Goal: Use online tool/utility: Utilize a website feature to perform a specific function

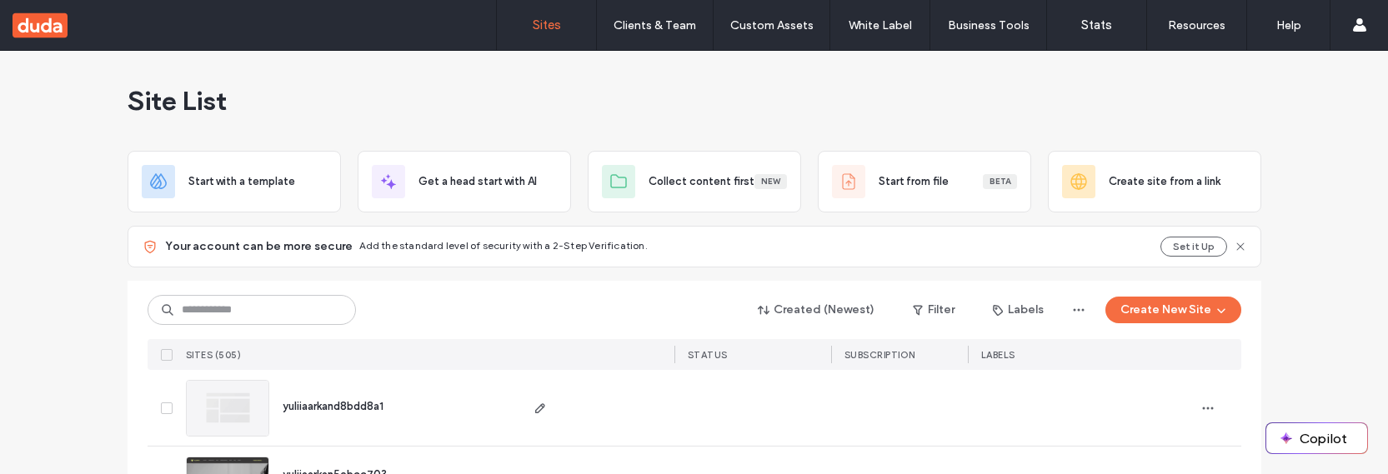
scroll to position [148, 0]
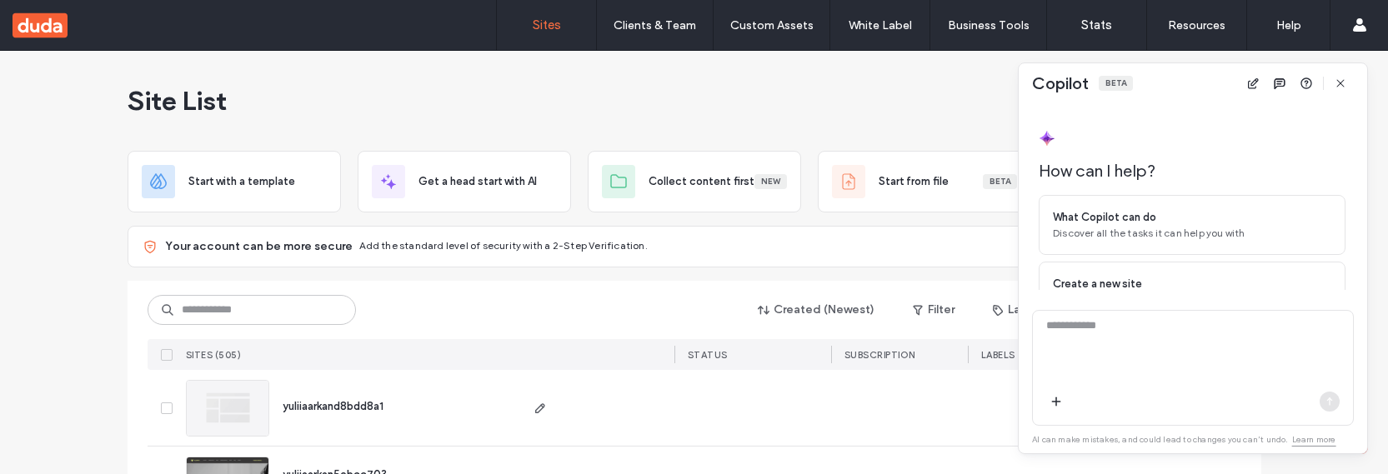
scroll to position [148, 0]
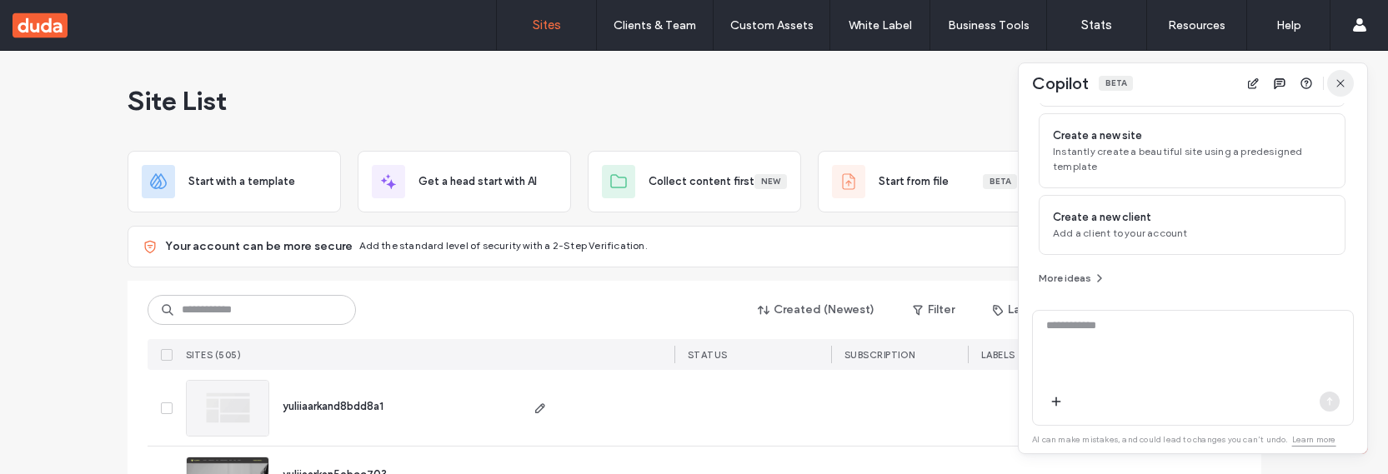
click at [1342, 88] on icon "button" at bounding box center [1340, 83] width 13 height 13
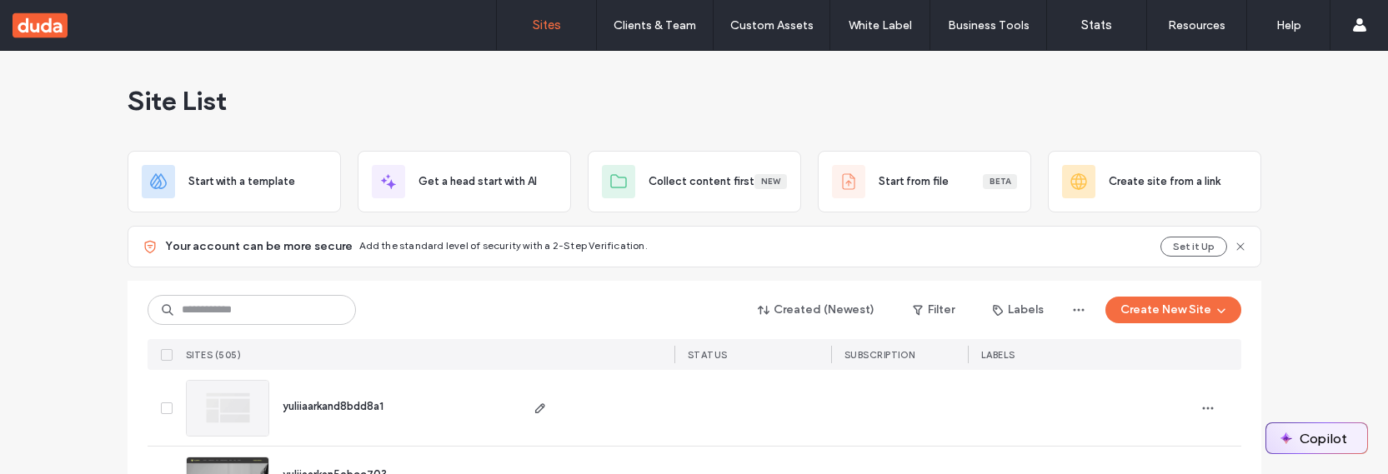
click at [1309, 429] on button "Copilot" at bounding box center [1317, 439] width 101 height 30
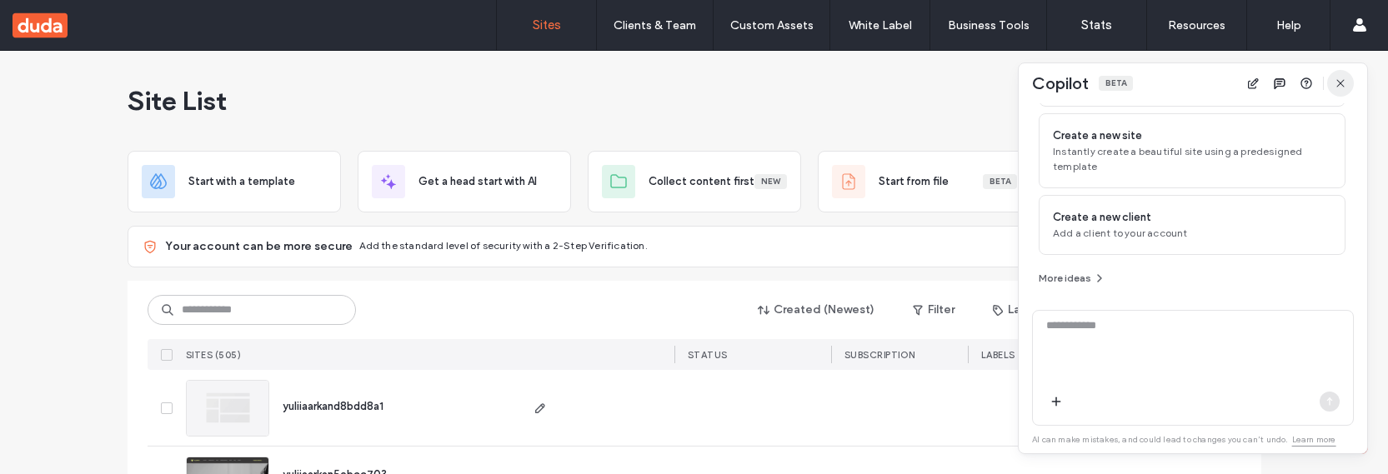
click at [1343, 84] on icon "button" at bounding box center [1340, 83] width 13 height 13
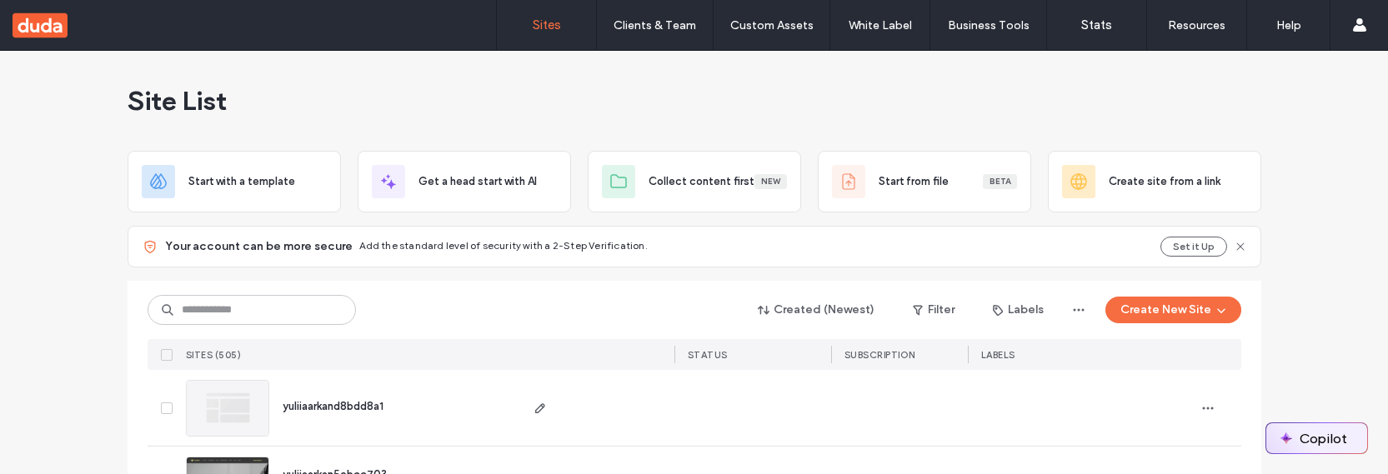
click at [1308, 441] on button "Copilot" at bounding box center [1317, 439] width 101 height 30
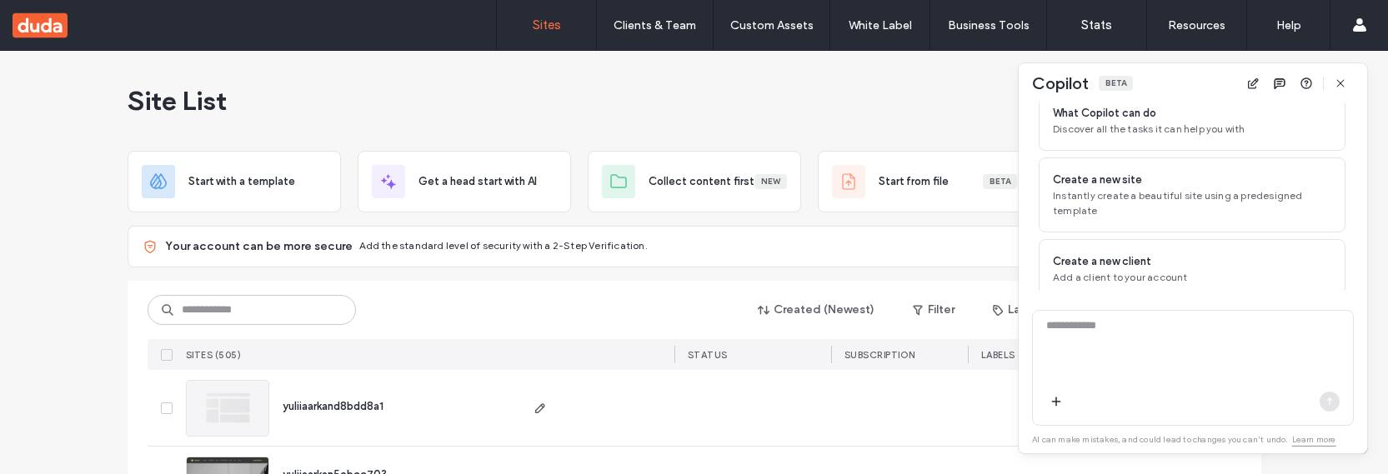
scroll to position [148, 0]
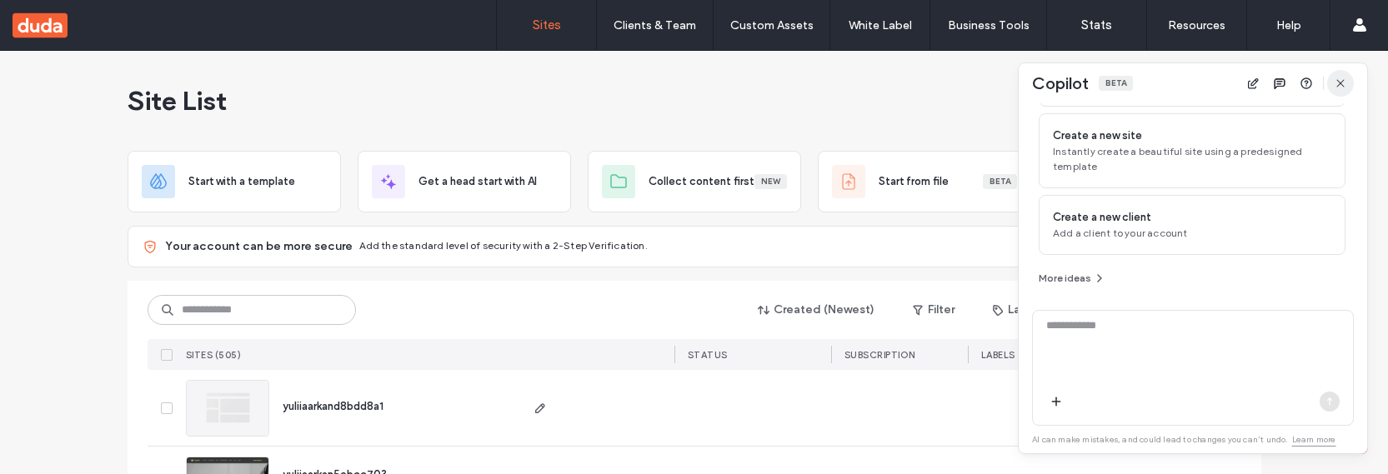
click at [1340, 79] on icon "button" at bounding box center [1340, 83] width 13 height 13
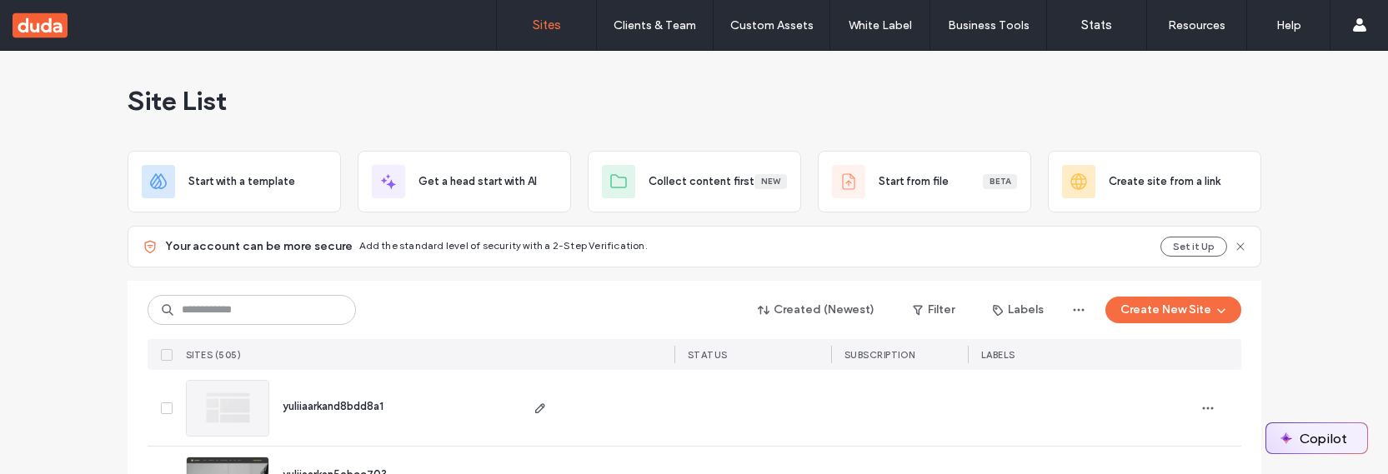
click at [1313, 445] on button "Copilot" at bounding box center [1317, 439] width 101 height 30
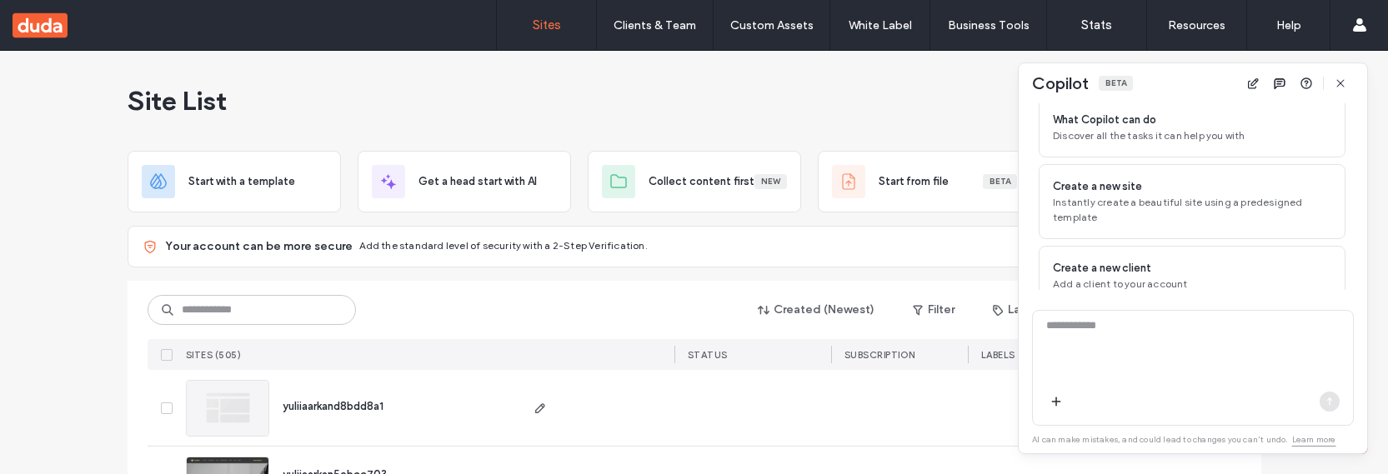
scroll to position [148, 0]
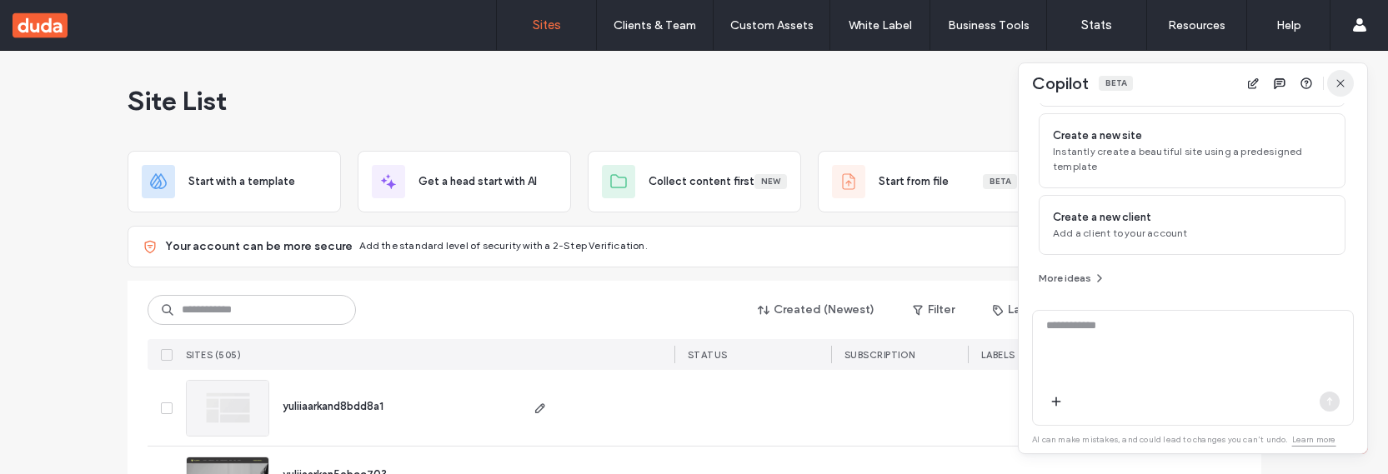
click at [1339, 85] on use "button" at bounding box center [1341, 83] width 8 height 8
